Goal: Information Seeking & Learning: Learn about a topic

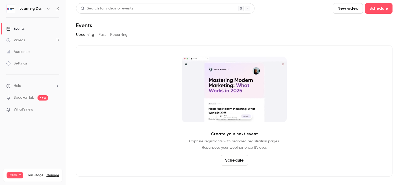
click at [33, 66] on link "Settings" at bounding box center [33, 64] width 66 height 12
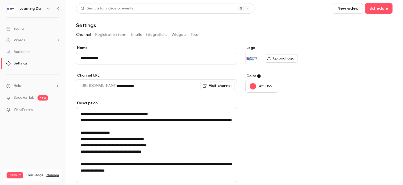
scroll to position [67, 0]
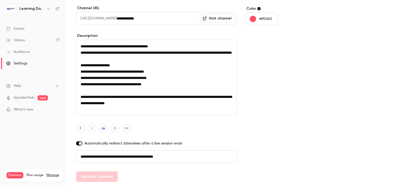
click at [30, 52] on link "Audience" at bounding box center [33, 52] width 66 height 12
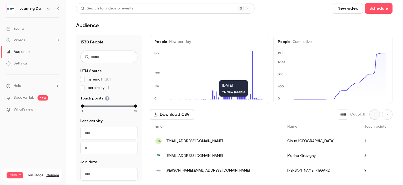
click at [218, 155] on span "[EMAIL_ADDRESS][DOMAIN_NAME]" at bounding box center [194, 156] width 57 height 6
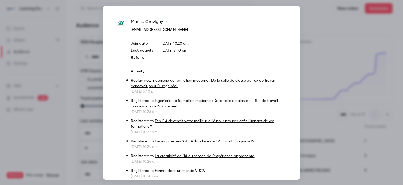
click at [316, 80] on div at bounding box center [201, 92] width 403 height 185
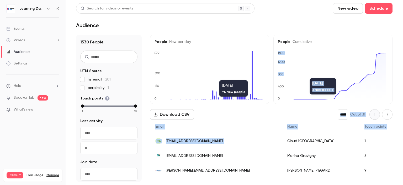
drag, startPoint x: 316, startPoint y: 80, endPoint x: 231, endPoint y: 142, distance: 104.9
click at [232, 142] on div "People New per day 0 150 300 579 [DATE] 95 New people People Cumulative 0 400 8…" at bounding box center [271, 108] width 243 height 147
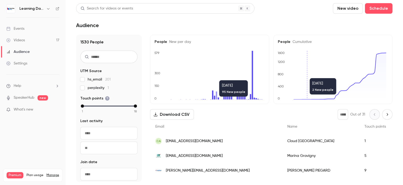
click at [202, 152] on div "[EMAIL_ADDRESS][DOMAIN_NAME]" at bounding box center [216, 155] width 132 height 15
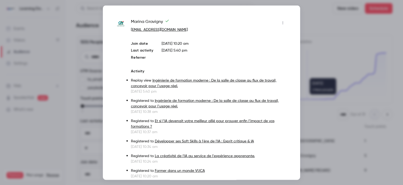
click at [328, 37] on div at bounding box center [201, 92] width 403 height 185
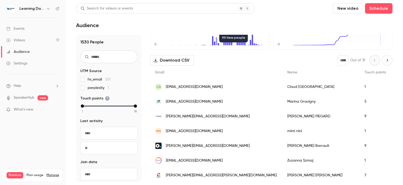
scroll to position [62, 0]
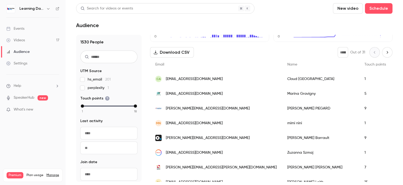
click at [199, 152] on span "[EMAIL_ADDRESS][DOMAIN_NAME]" at bounding box center [194, 153] width 57 height 6
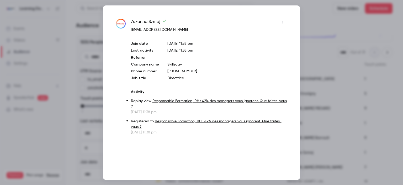
click at [322, 55] on div at bounding box center [201, 92] width 403 height 185
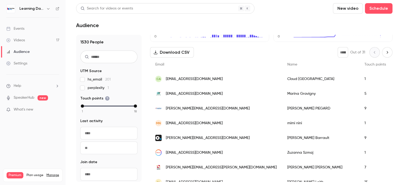
click at [201, 110] on span "[PERSON_NAME][EMAIL_ADDRESS][DOMAIN_NAME]" at bounding box center [208, 109] width 84 height 6
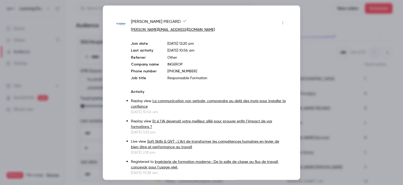
click at [311, 51] on div at bounding box center [201, 92] width 403 height 185
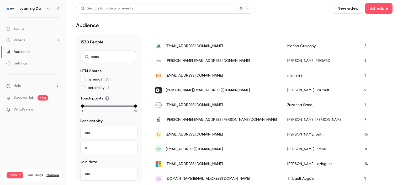
scroll to position [148, 0]
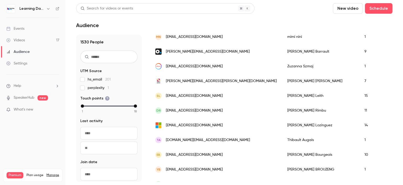
click at [206, 79] on span "[PERSON_NAME][EMAIL_ADDRESS][PERSON_NAME][DOMAIN_NAME]" at bounding box center [221, 81] width 111 height 6
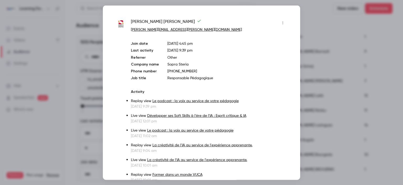
click at [332, 58] on div at bounding box center [201, 92] width 403 height 185
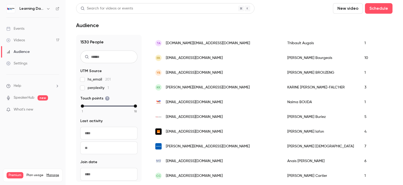
scroll to position [263, 0]
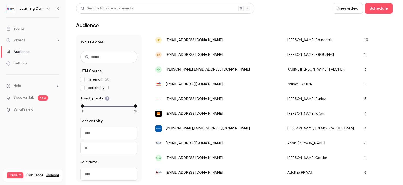
click at [21, 40] on div "Videos" at bounding box center [15, 40] width 19 height 5
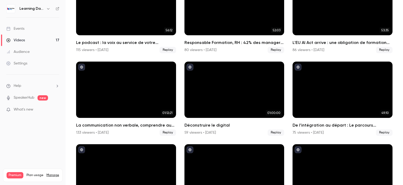
scroll to position [149, 0]
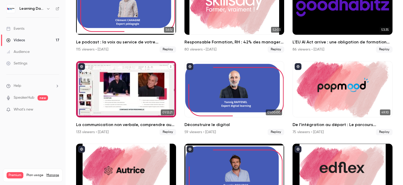
click at [147, 121] on h2 "La communication non verbale, comprendre au delà des mots pour installer la con…" at bounding box center [126, 124] width 100 height 6
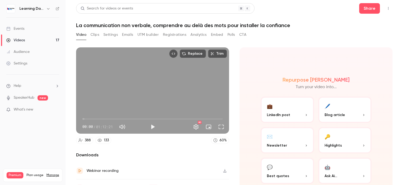
scroll to position [27, 0]
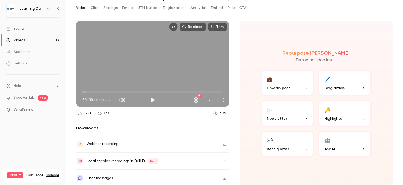
click at [282, 85] on span "LinkedIn post" at bounding box center [278, 88] width 23 height 6
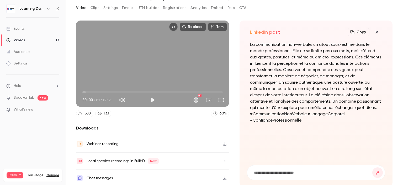
click at [103, 111] on link "133" at bounding box center [103, 113] width 16 height 7
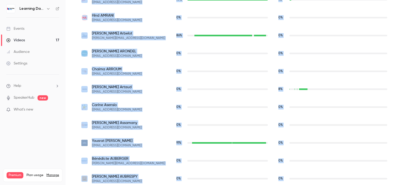
scroll to position [360, 0]
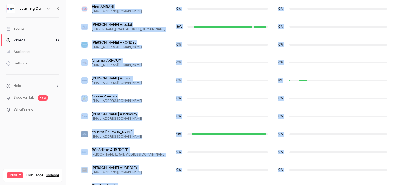
drag, startPoint x: 403, startPoint y: 44, endPoint x: 403, endPoint y: 131, distance: 87.5
click at [403, 131] on main "Search for videos or events Share La communication non verbale, comprendre au d…" at bounding box center [235, 92] width 338 height 185
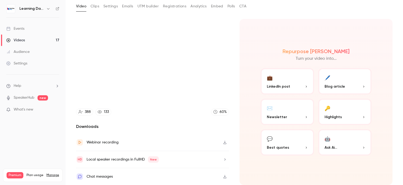
scroll to position [27, 0]
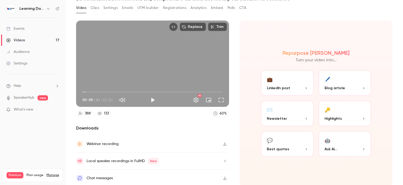
click at [223, 143] on icon "button" at bounding box center [225, 144] width 4 height 4
click at [226, 160] on button "button" at bounding box center [225, 161] width 8 height 8
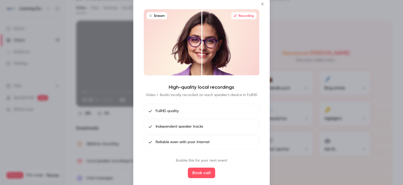
click at [375, 63] on div at bounding box center [201, 92] width 403 height 185
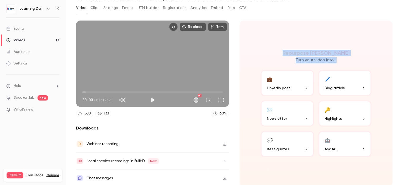
drag, startPoint x: 403, startPoint y: 53, endPoint x: 331, endPoint y: 103, distance: 87.8
click at [403, 98] on main "Search for videos or events Share La communication non verbale, comprendre au d…" at bounding box center [235, 92] width 338 height 185
click at [223, 176] on icon "button" at bounding box center [225, 178] width 4 height 4
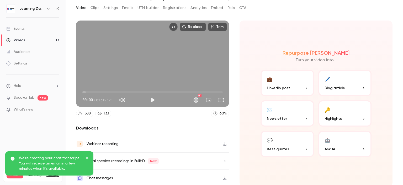
click at [60, 165] on p "We're creating your chat transcript. You will receive an email in a few minutes…" at bounding box center [50, 163] width 63 height 16
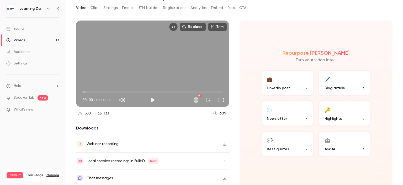
click at [289, 144] on button "💬 Best quotes" at bounding box center [288, 144] width 54 height 26
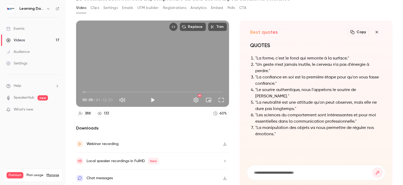
click at [29, 29] on link "Events" at bounding box center [33, 29] width 66 height 12
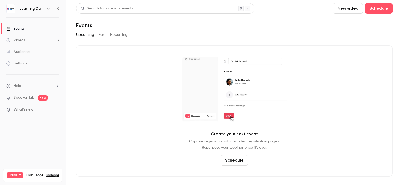
click at [31, 41] on link "Videos 17" at bounding box center [33, 40] width 66 height 12
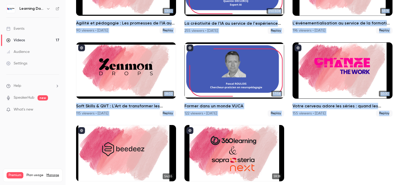
scroll to position [349, 0]
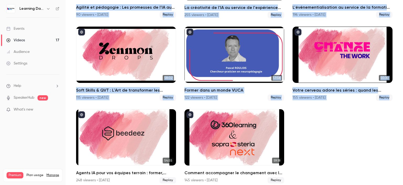
drag, startPoint x: 403, startPoint y: 15, endPoint x: 403, endPoint y: 132, distance: 117.4
click at [403, 132] on main "Search for videos or events New video Schedule Videos All Replays Recordings Up…" at bounding box center [235, 92] width 338 height 185
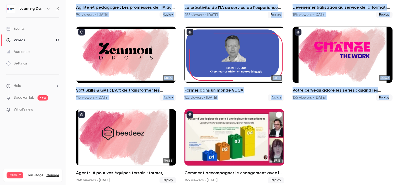
click at [254, 135] on div "Comment accompagner le changement avec le skills-based learning ?" at bounding box center [235, 137] width 100 height 56
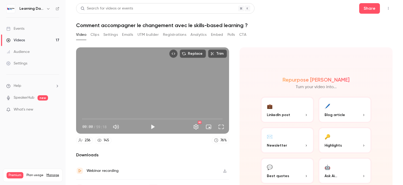
drag, startPoint x: 399, startPoint y: 47, endPoint x: 402, endPoint y: 80, distance: 33.5
click at [402, 80] on main "Search for videos or events Share Comment accompagner le changement avec le ski…" at bounding box center [235, 92] width 338 height 185
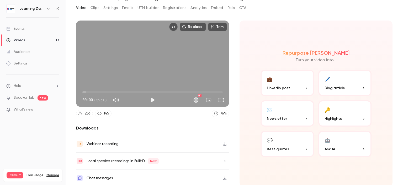
click at [225, 144] on icon "button" at bounding box center [225, 144] width 4 height 4
click at [102, 112] on link "145" at bounding box center [103, 113] width 17 height 7
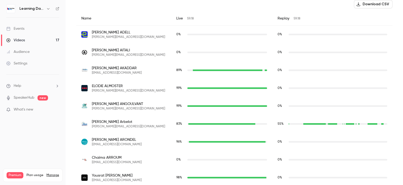
scroll to position [193, 0]
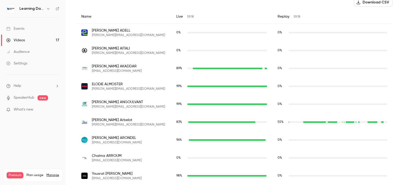
click at [34, 54] on link "Audience" at bounding box center [33, 52] width 66 height 12
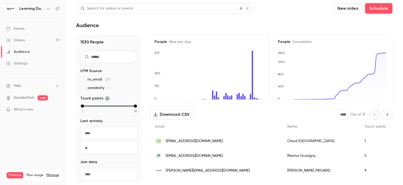
click at [32, 26] on link "Events" at bounding box center [33, 29] width 66 height 12
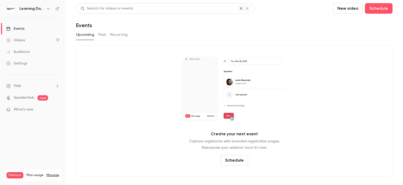
click at [101, 34] on button "Past" at bounding box center [102, 34] width 8 height 8
